Goal: Information Seeking & Learning: Check status

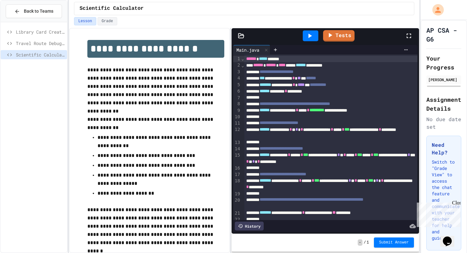
click at [40, 42] on span "Travel Route Debugger" at bounding box center [40, 43] width 49 height 7
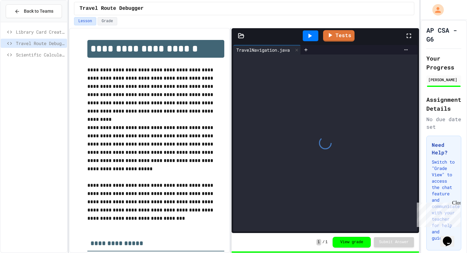
click at [41, 53] on span "Scientific Calculator" at bounding box center [40, 54] width 49 height 7
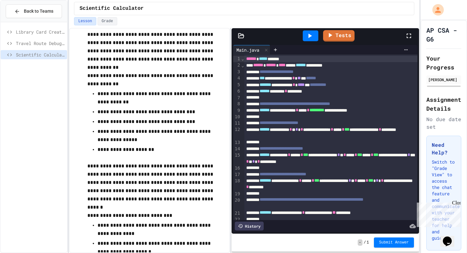
scroll to position [45, 0]
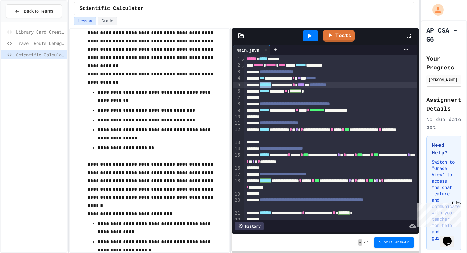
drag, startPoint x: 287, startPoint y: 87, endPoint x: 268, endPoint y: 85, distance: 19.1
click at [268, 85] on div "**********" at bounding box center [330, 85] width 173 height 6
drag, startPoint x: 312, startPoint y: 94, endPoint x: 331, endPoint y: 94, distance: 19.7
click at [331, 94] on div "****** ******* * ********" at bounding box center [330, 91] width 173 height 6
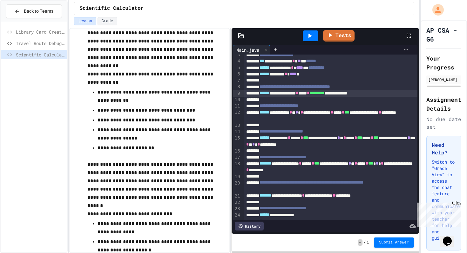
scroll to position [15, 0]
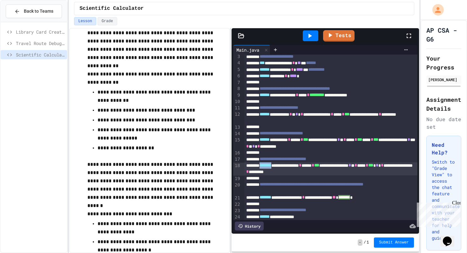
drag, startPoint x: 287, startPoint y: 168, endPoint x: 268, endPoint y: 168, distance: 19.4
click at [268, 168] on div "**********" at bounding box center [330, 169] width 173 height 13
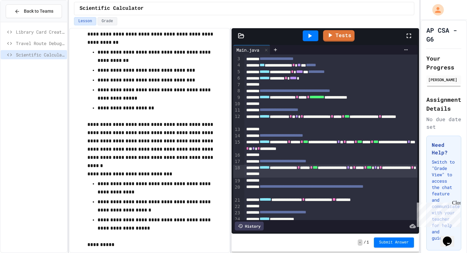
scroll to position [14, 0]
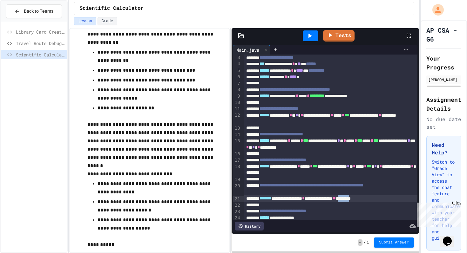
drag, startPoint x: 393, startPoint y: 201, endPoint x: 412, endPoint y: 201, distance: 19.7
click at [412, 201] on div "**********" at bounding box center [330, 199] width 173 height 6
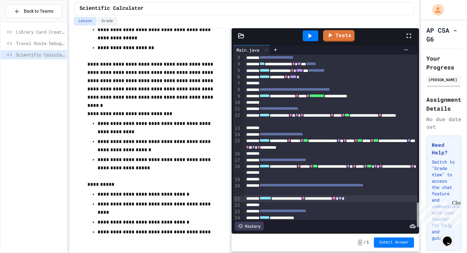
scroll to position [149, 0]
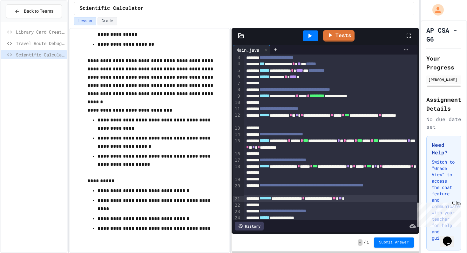
click at [306, 35] on icon at bounding box center [310, 36] width 8 height 8
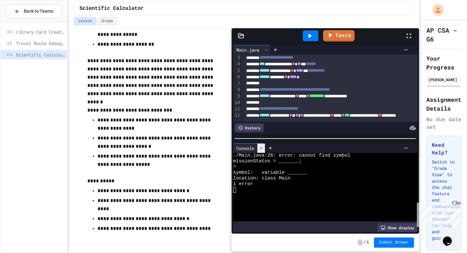
click at [261, 148] on icon at bounding box center [261, 148] width 3 height 3
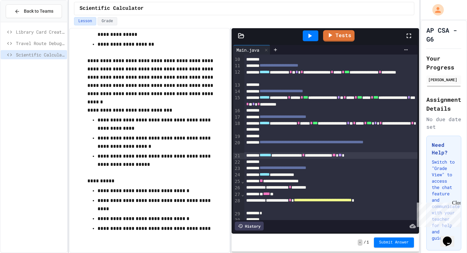
scroll to position [63, 0]
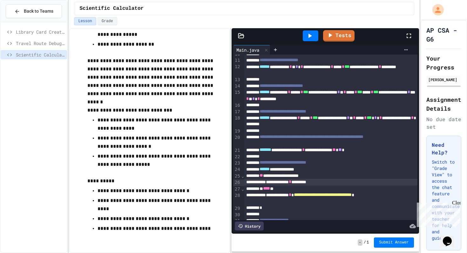
click at [320, 185] on div "**********" at bounding box center [330, 182] width 173 height 6
click at [339, 184] on div "**********" at bounding box center [330, 182] width 173 height 6
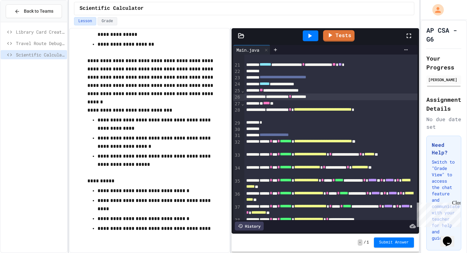
scroll to position [153, 0]
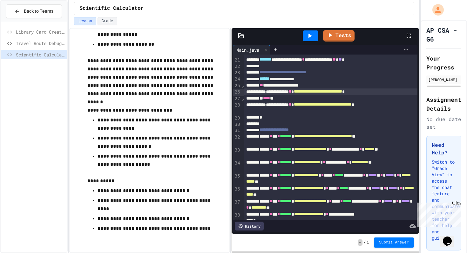
click at [308, 36] on icon at bounding box center [310, 36] width 8 height 8
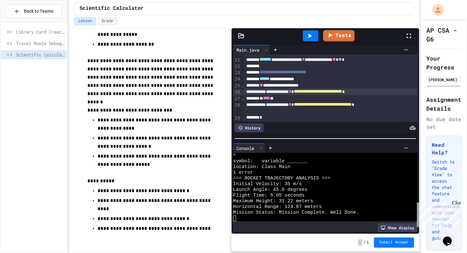
scroll to position [0, 0]
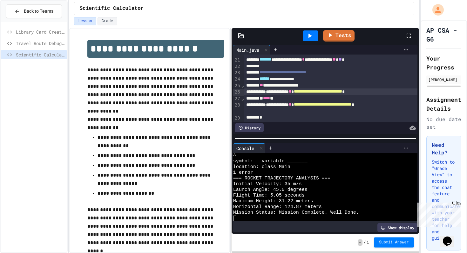
click at [384, 240] on button "Submit Answer" at bounding box center [394, 243] width 40 height 10
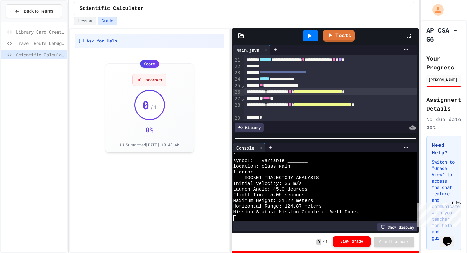
click at [354, 242] on button "View grade" at bounding box center [351, 241] width 38 height 11
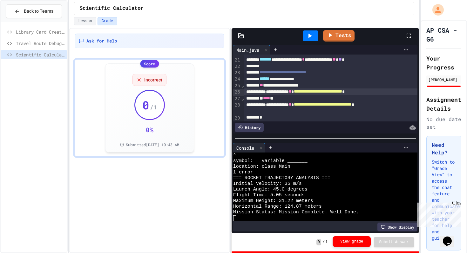
click at [354, 242] on button "View grade" at bounding box center [351, 241] width 38 height 11
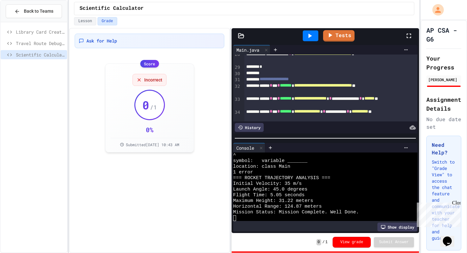
scroll to position [204, 0]
click at [90, 20] on button "Lesson" at bounding box center [85, 21] width 22 height 8
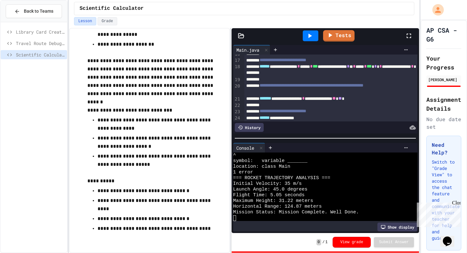
scroll to position [116, 0]
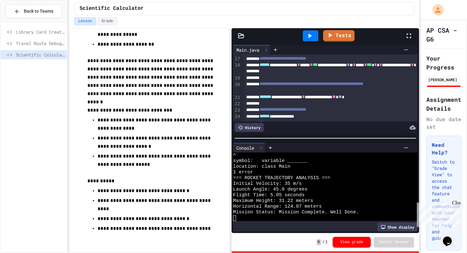
click at [342, 98] on span "**" at bounding box center [339, 97] width 3 height 4
click at [309, 36] on icon at bounding box center [309, 36] width 3 height 4
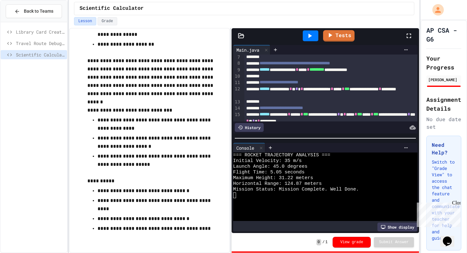
scroll to position [0, 0]
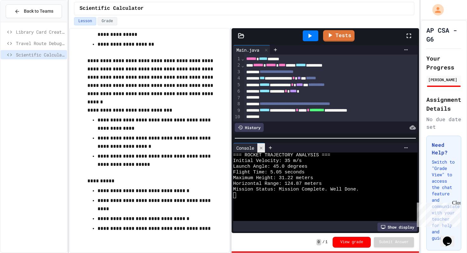
click at [262, 148] on icon at bounding box center [261, 148] width 4 height 4
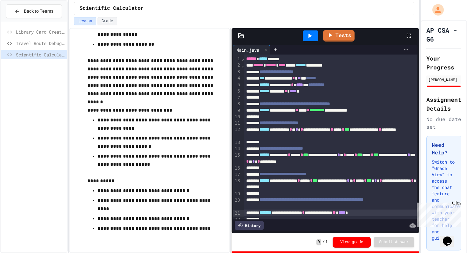
click at [457, 204] on div "Close" at bounding box center [456, 204] width 8 height 8
click at [110, 26] on div "Lesson Grade" at bounding box center [244, 22] width 350 height 11
click at [109, 25] on button "Grade" at bounding box center [107, 21] width 20 height 8
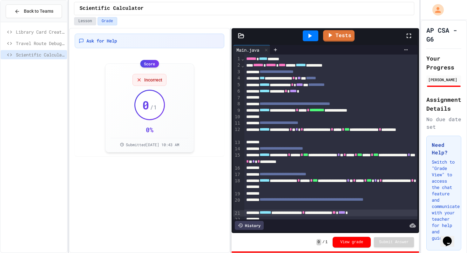
click at [90, 23] on button "Lesson" at bounding box center [85, 21] width 22 height 8
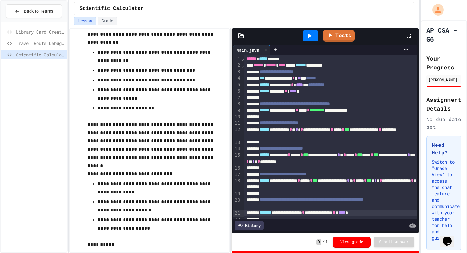
scroll to position [149, 0]
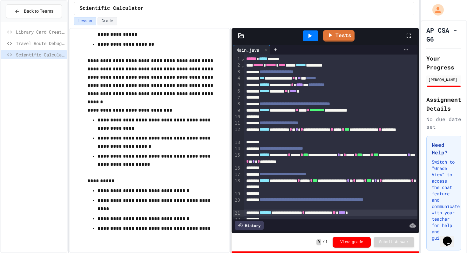
click at [314, 34] on div at bounding box center [310, 35] width 16 height 11
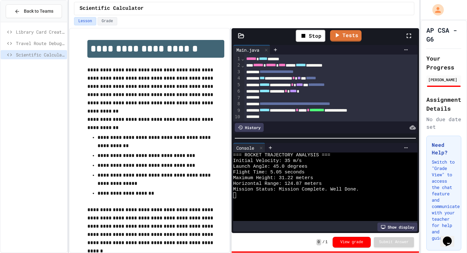
scroll to position [17, 0]
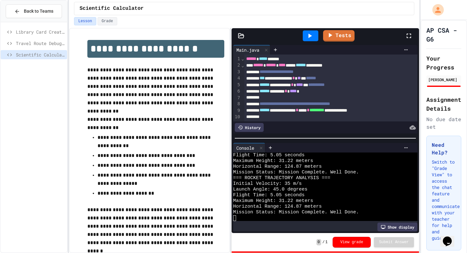
click at [109, 13] on div "Scientific Calculator" at bounding box center [244, 8] width 340 height 13
click at [349, 245] on button "View grade" at bounding box center [351, 241] width 38 height 11
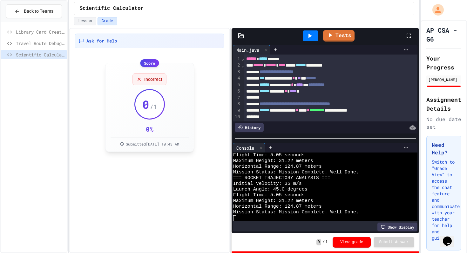
click at [141, 77] on icon at bounding box center [138, 79] width 5 height 5
click at [133, 118] on div "Incorrect 0 / 1 0 % Submitted [DATE] 10:43 AM" at bounding box center [149, 107] width 78 height 78
click at [133, 140] on div "Submitted [DATE] 10:43 AM" at bounding box center [149, 141] width 78 height 9
